Goal: Complete application form

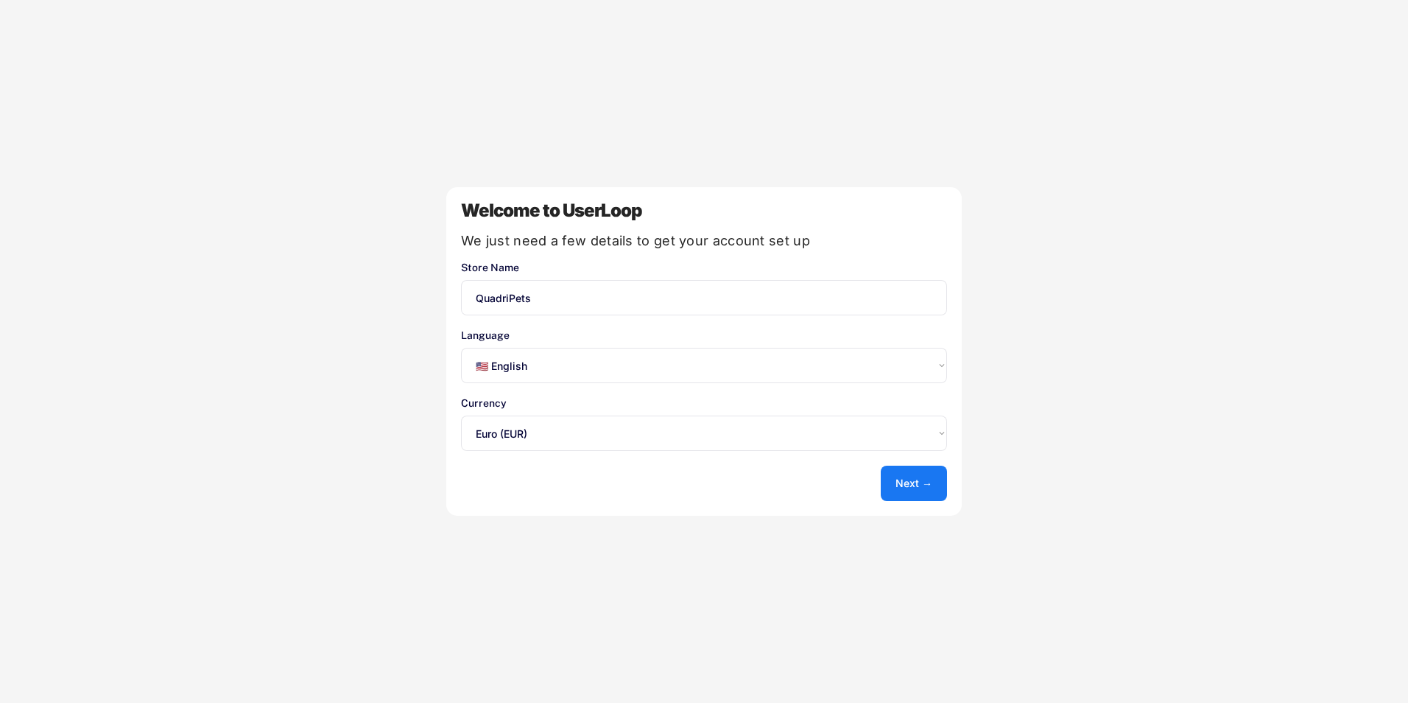
select select ""en""
select select ""1348695171700984260__LOOKUP__1635527639173x833446490375085600""
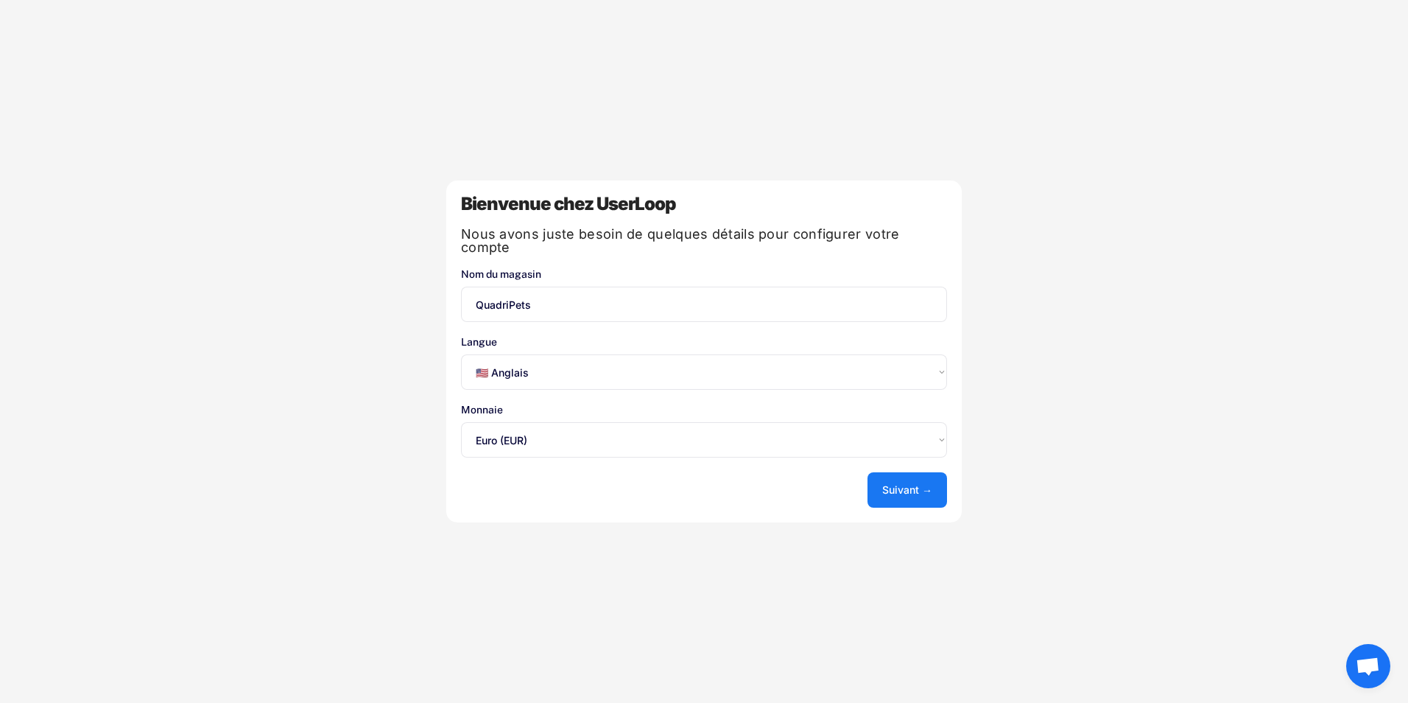
click at [660, 354] on select "Sélectionnez une option... 🇺🇸 Anglais 🇫🇷 English 🇩🇪 Deutsch 🇪🇸 Español" at bounding box center [704, 371] width 486 height 35
click at [767, 561] on div "Bienvenue chez UserLoop Nous avons juste besoin de quelques détails pour config…" at bounding box center [704, 351] width 1408 height 703
click at [889, 481] on button "Suivant →" at bounding box center [908, 489] width 80 height 35
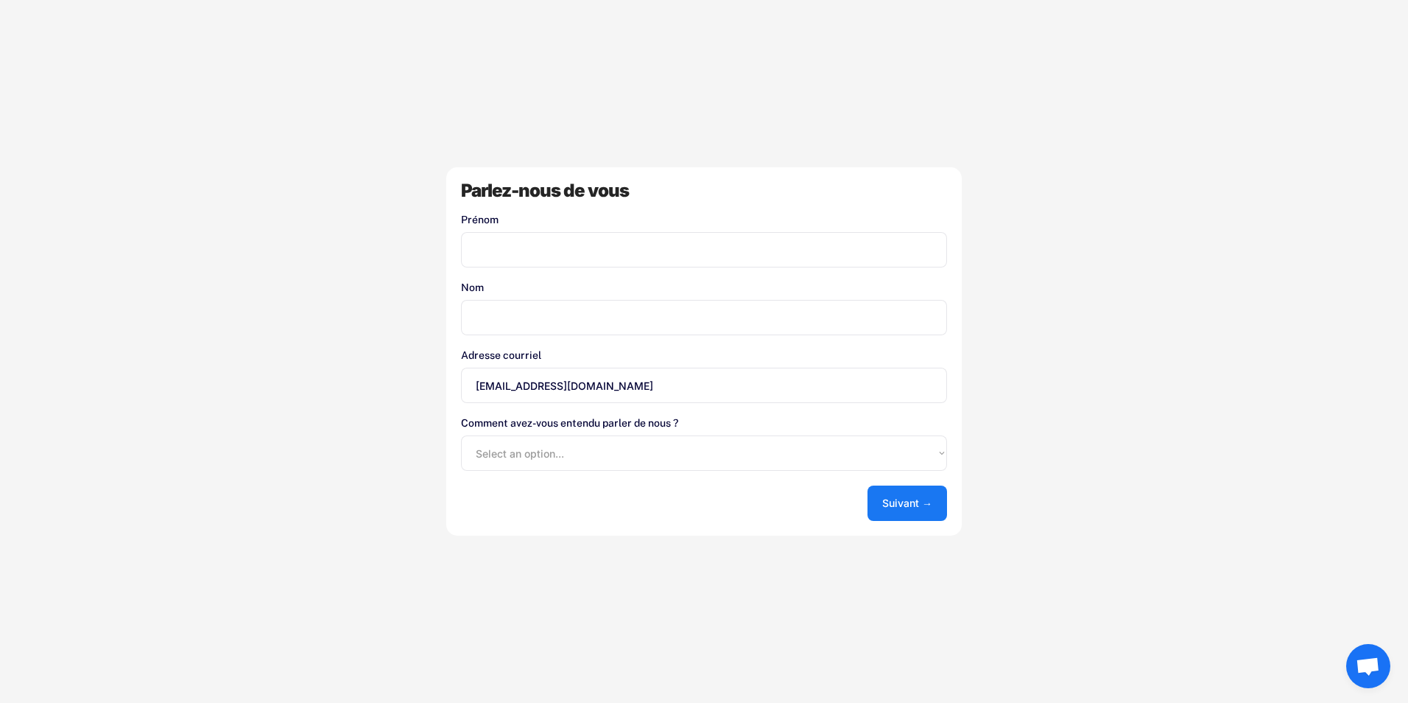
click at [546, 242] on input "input" at bounding box center [704, 249] width 486 height 35
type input "FOUED"
type input "NAHDI"
click at [904, 510] on button "Suivant →" at bounding box center [908, 502] width 80 height 35
click at [624, 453] on select "Select an option... Boutique d’applications Shopify Google (en anglais) UserLoo…" at bounding box center [704, 452] width 486 height 35
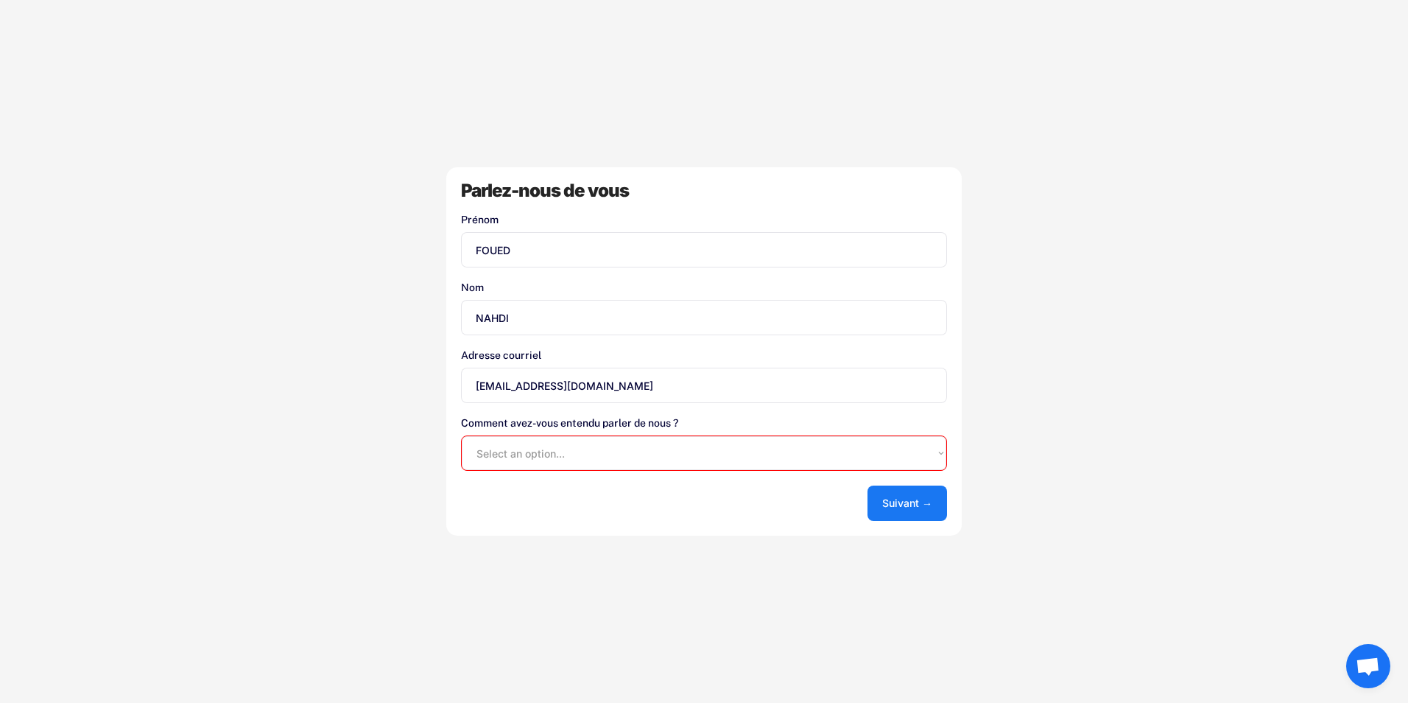
select select ""shopify_app_store""
click at [461, 435] on select "Select an option... Boutique d’applications Shopify Google (en anglais) UserLoo…" at bounding box center [704, 452] width 486 height 35
click at [913, 546] on div "Bienvenue chez UserLoop Nous avons juste besoin de quelques détails pour config…" at bounding box center [704, 351] width 1408 height 703
click at [904, 497] on button "Suivant →" at bounding box center [908, 502] width 80 height 35
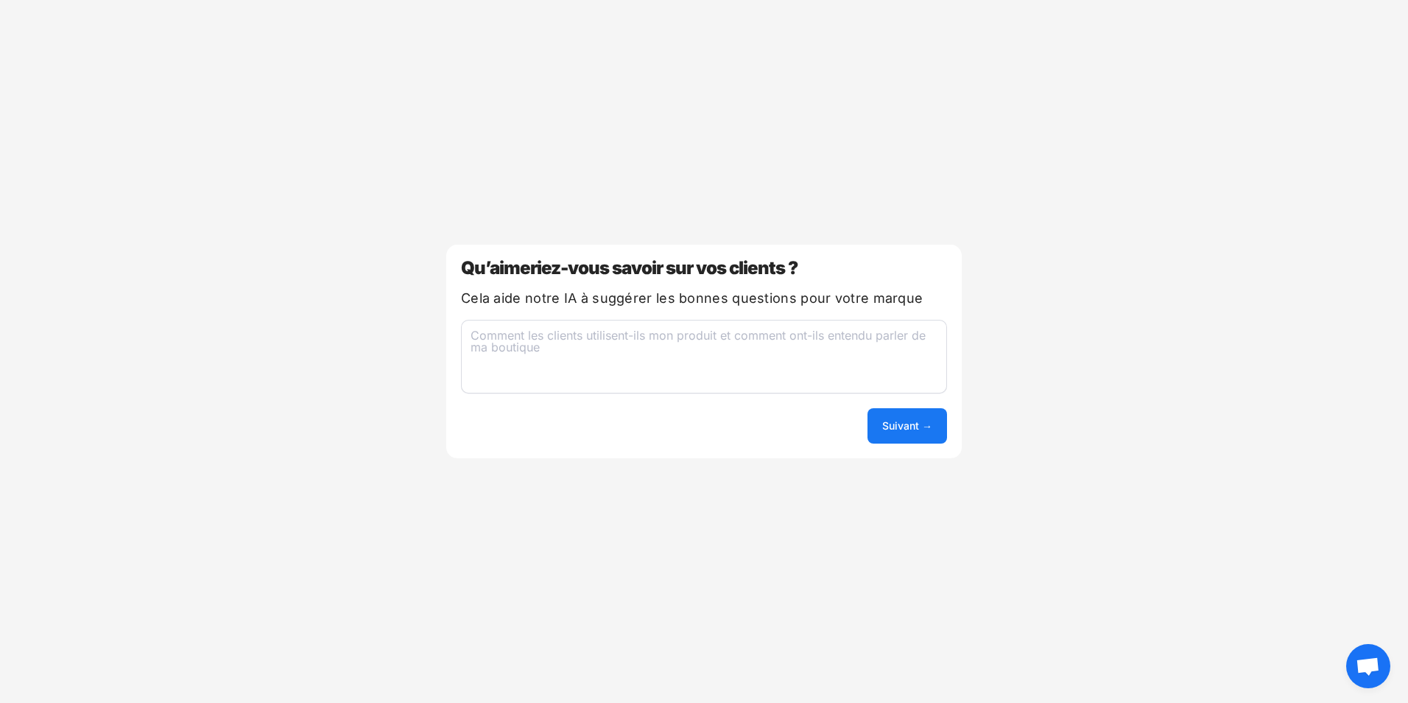
click at [807, 373] on textarea at bounding box center [704, 357] width 486 height 74
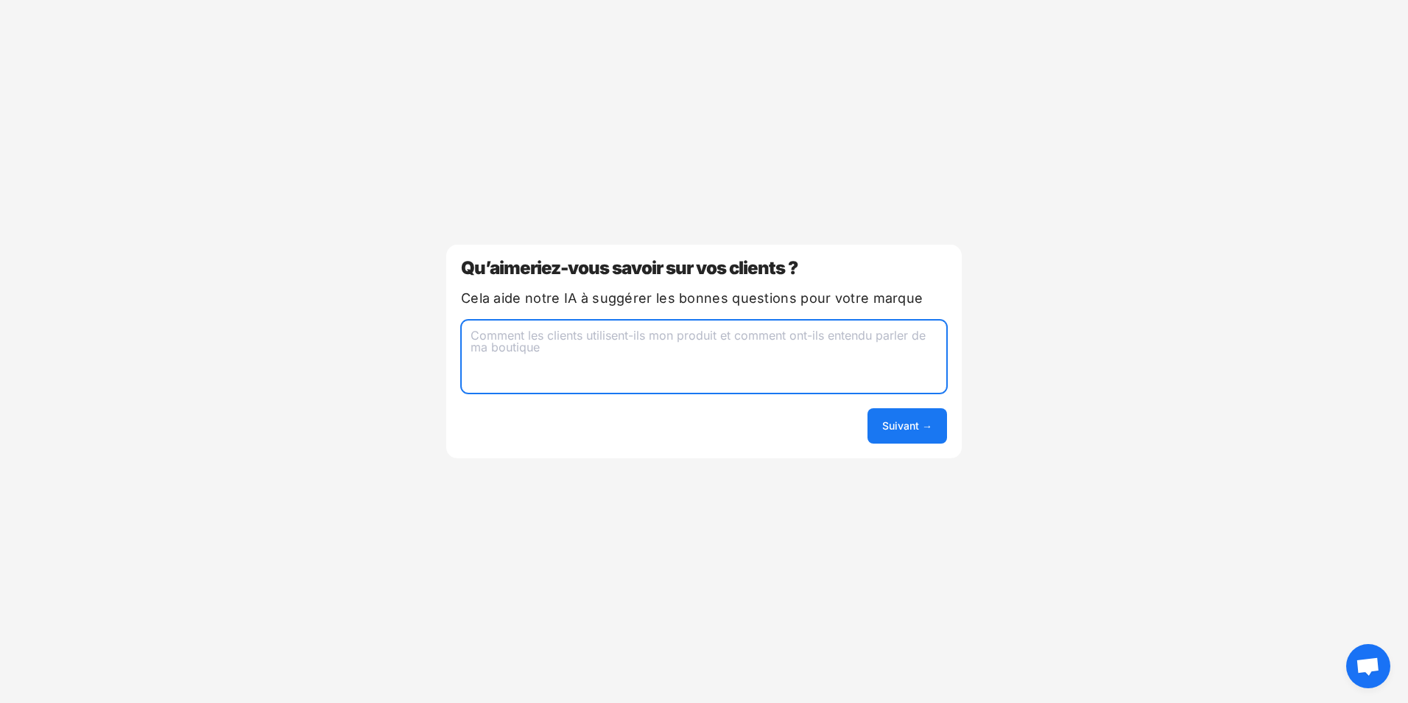
click at [753, 383] on textarea at bounding box center [704, 357] width 486 height 74
type textarea "comment les clients ont trouvé ma boutique"
click at [913, 443] on button "Suivant →" at bounding box center [908, 425] width 80 height 35
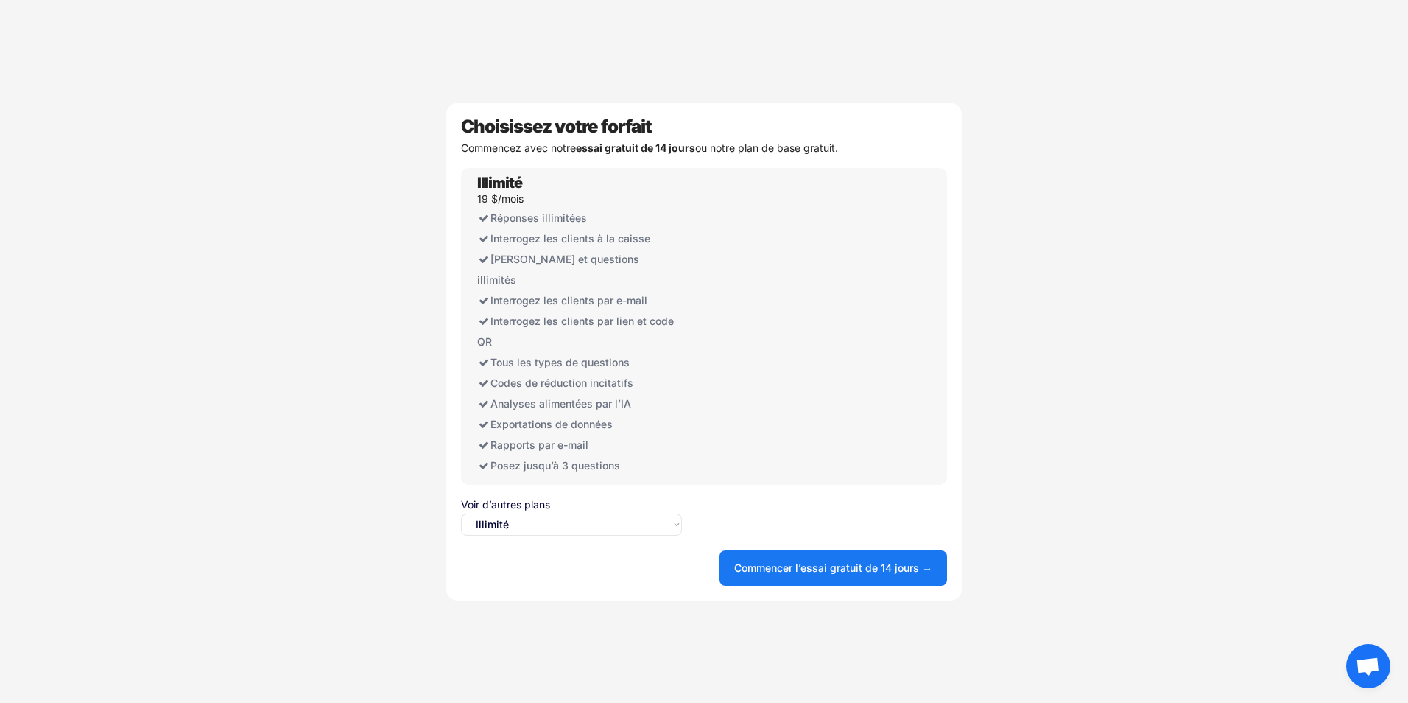
click at [523, 513] on select "Sélectionnez une option... Illimité Libre" at bounding box center [571, 524] width 221 height 22
select select ""free0""
click at [461, 513] on select "Sélectionnez une option... Illimité Libre" at bounding box center [571, 524] width 221 height 22
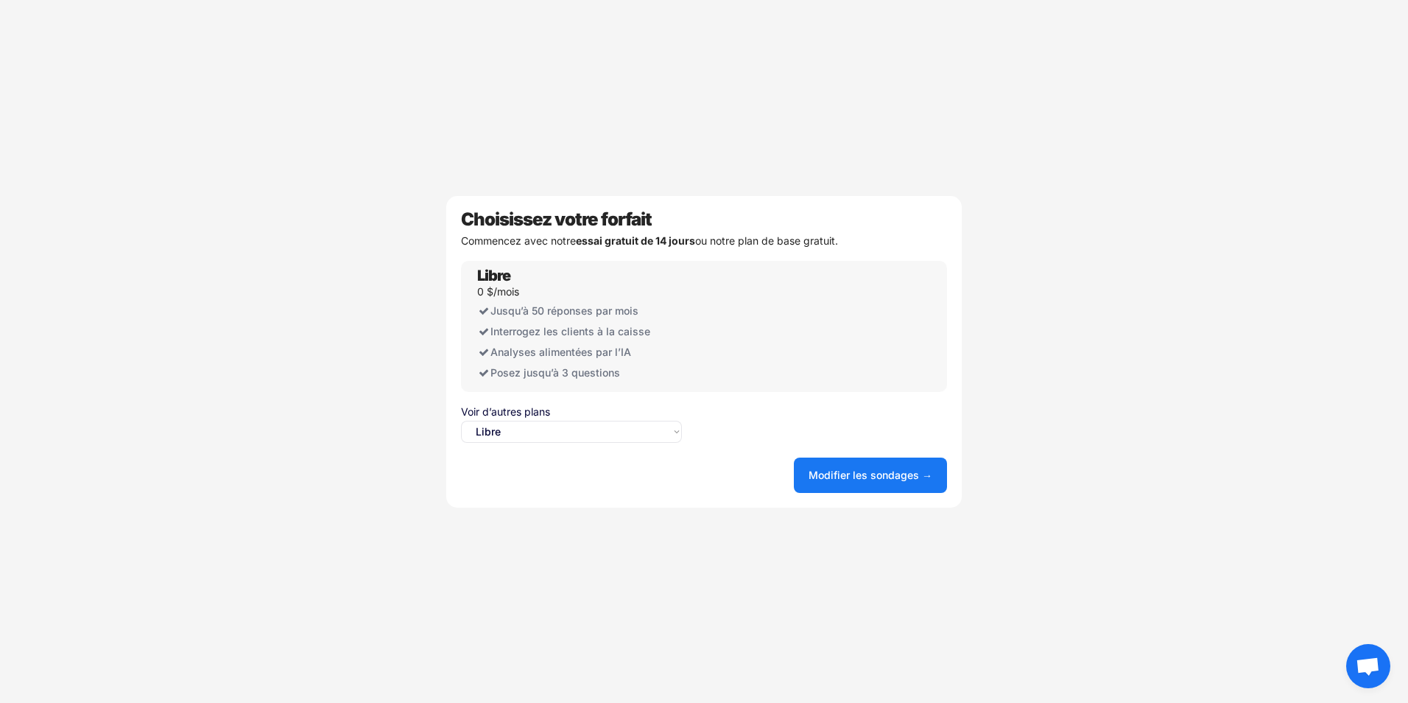
click at [920, 479] on button "Modifier les sondages →" at bounding box center [870, 474] width 153 height 35
